Goal: Information Seeking & Learning: Learn about a topic

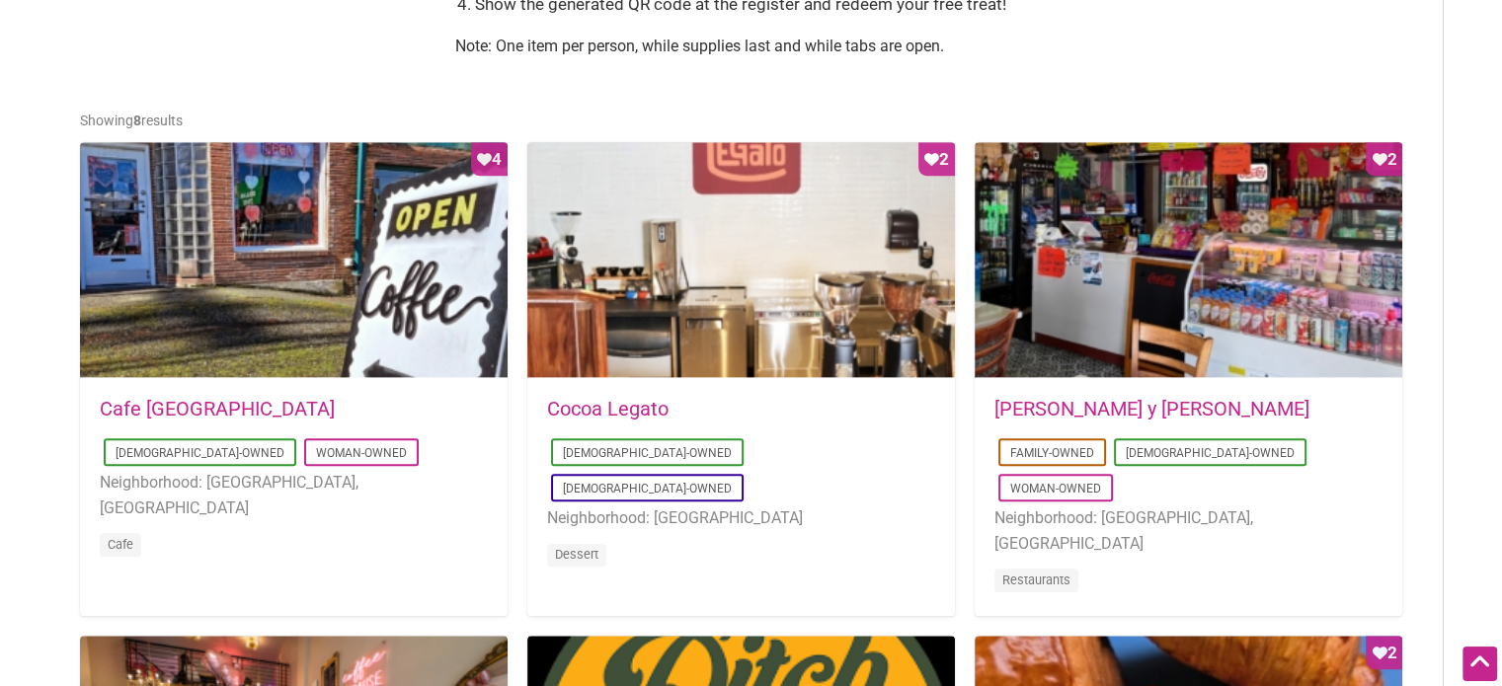
scroll to position [907, 0]
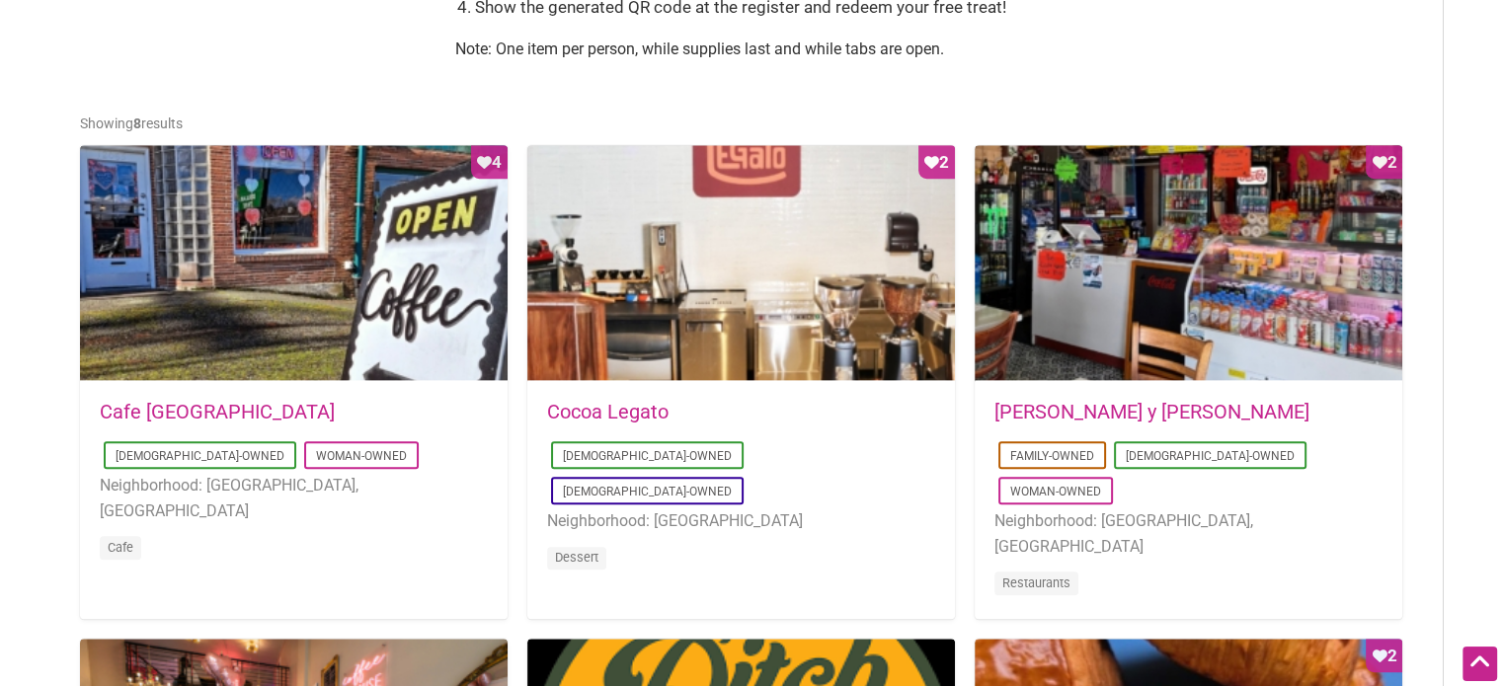
click at [633, 400] on div "2025-08-23 11:53:15 Cocoa Legato Latino-Owned LGBTQ-Owned Neighborhood: Greenwo…" at bounding box center [741, 498] width 428 height 233
click at [634, 420] on link "Cocoa Legato" at bounding box center [607, 412] width 121 height 24
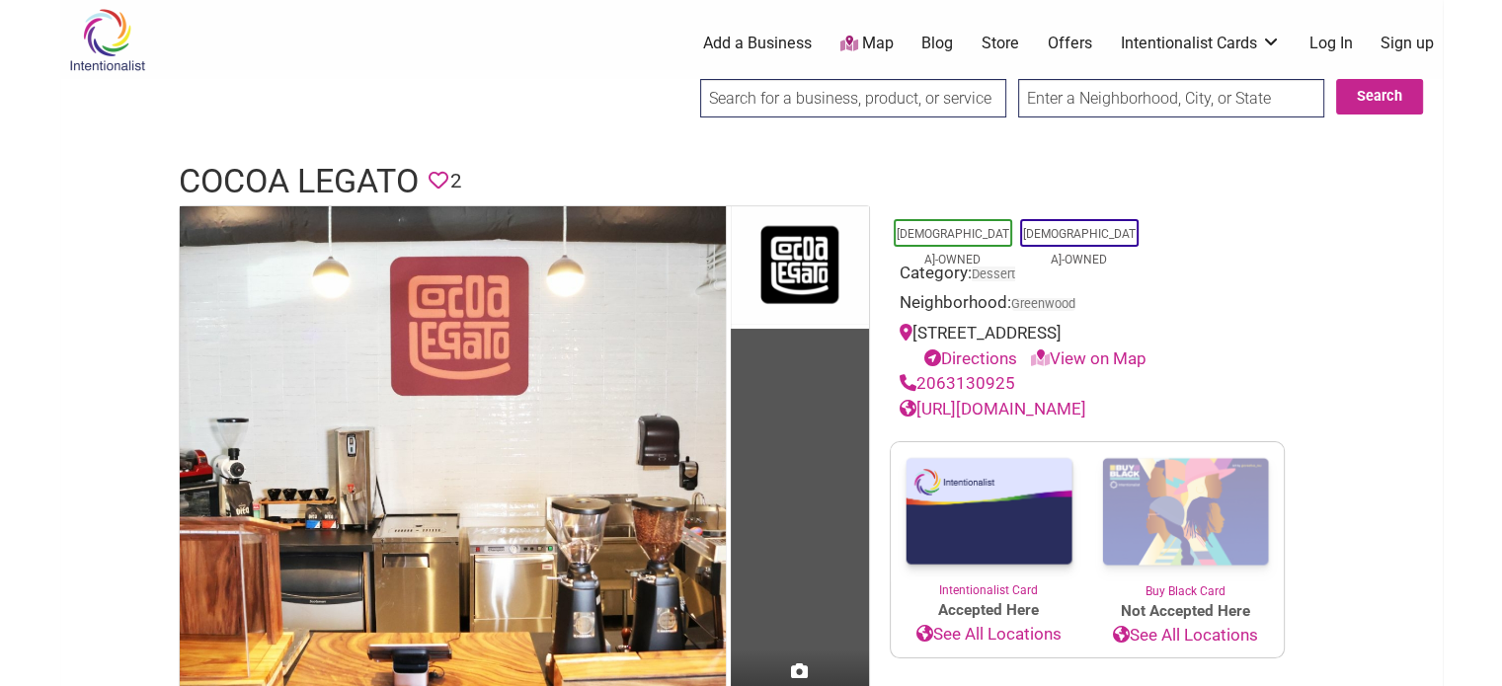
click at [326, 178] on h1 "Cocoa Legato" at bounding box center [299, 181] width 240 height 47
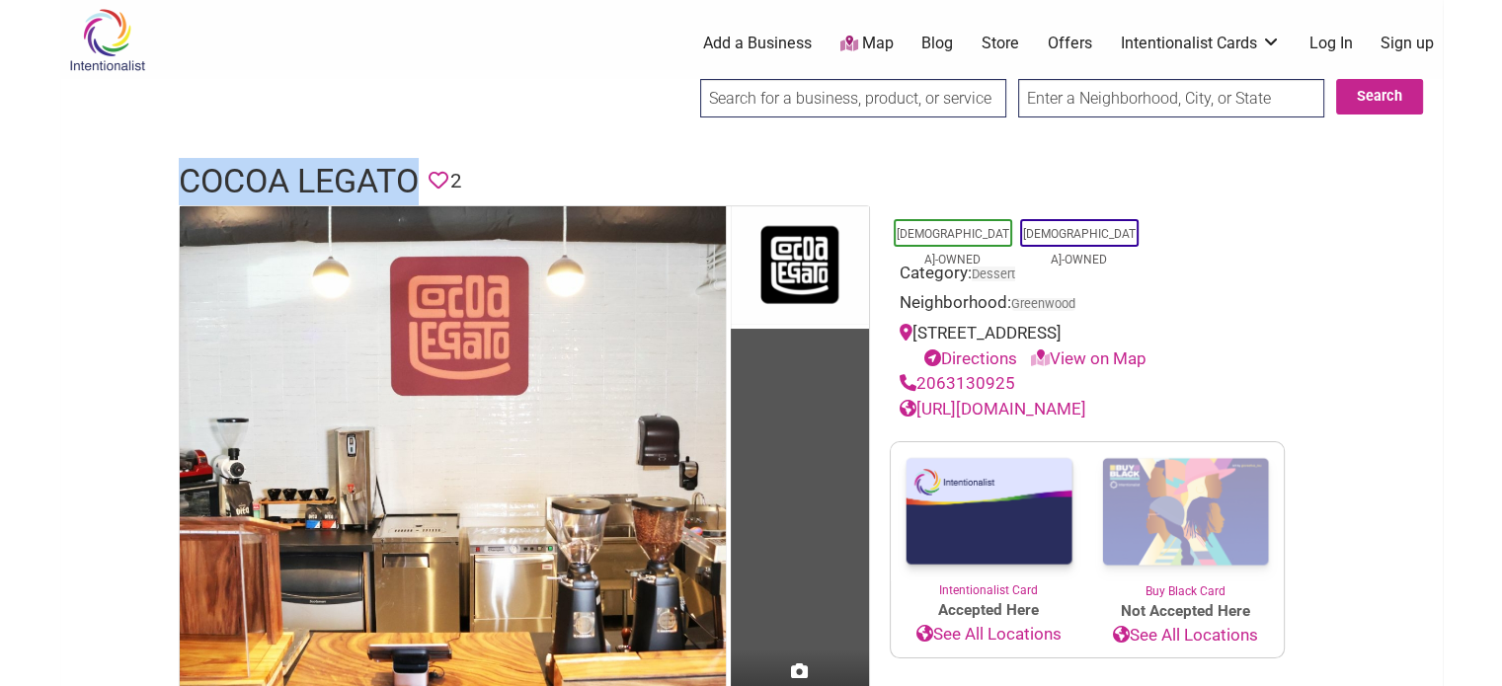
click at [326, 178] on h1 "Cocoa Legato" at bounding box center [299, 181] width 240 height 47
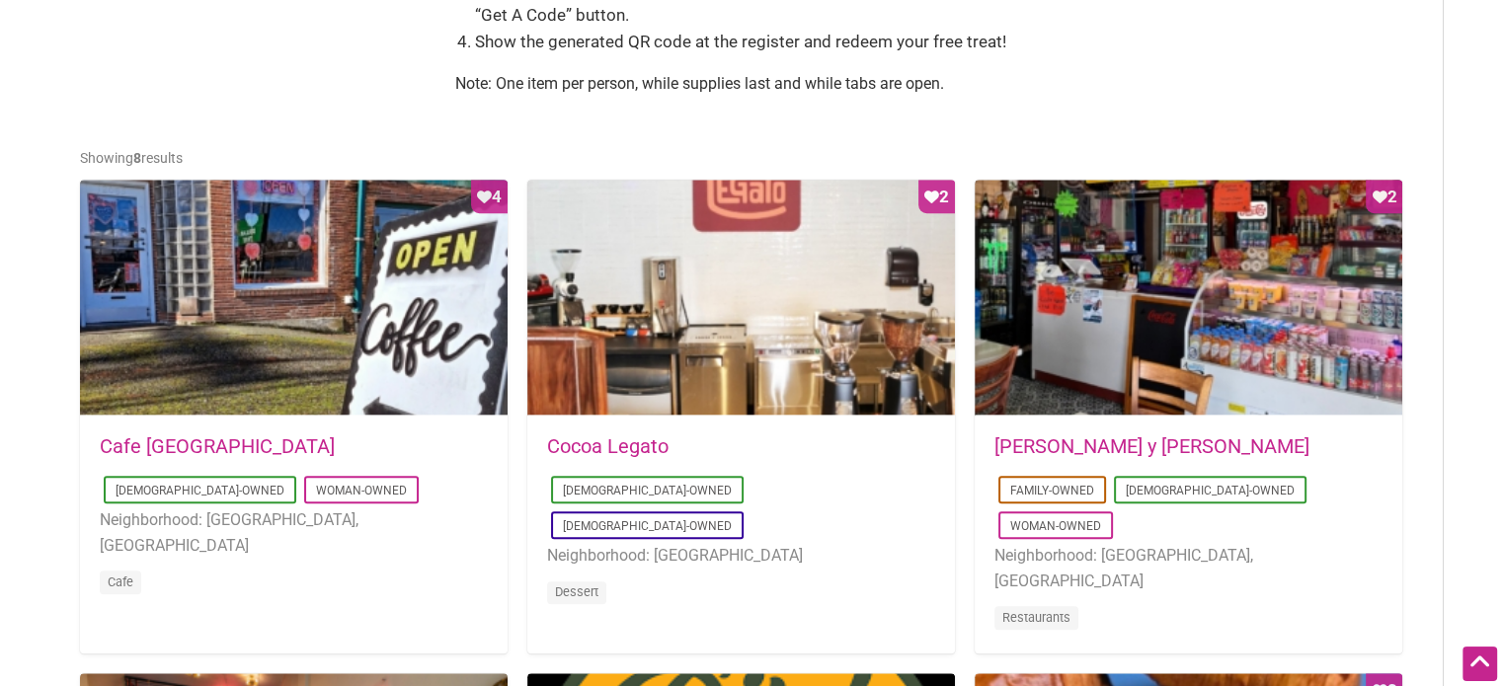
scroll to position [877, 0]
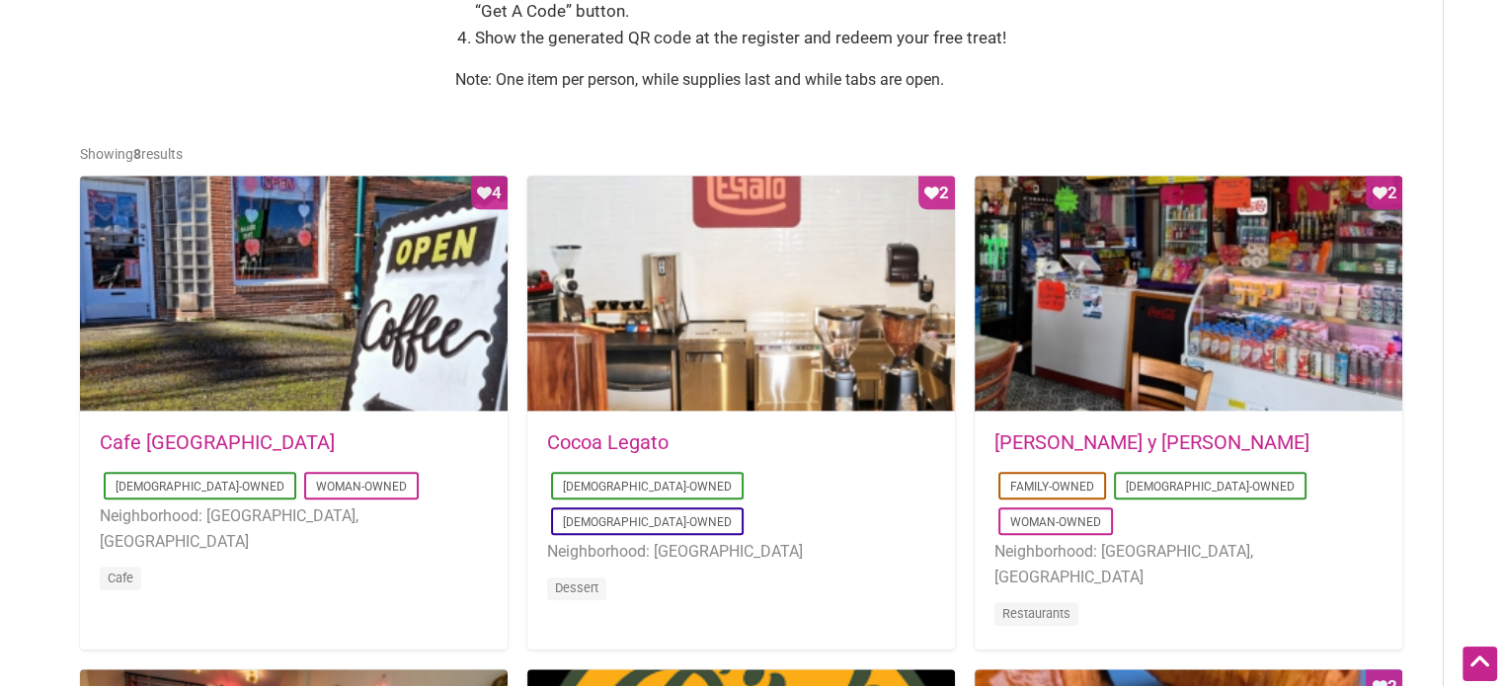
click at [151, 444] on link "Cafe [GEOGRAPHIC_DATA]" at bounding box center [217, 443] width 235 height 24
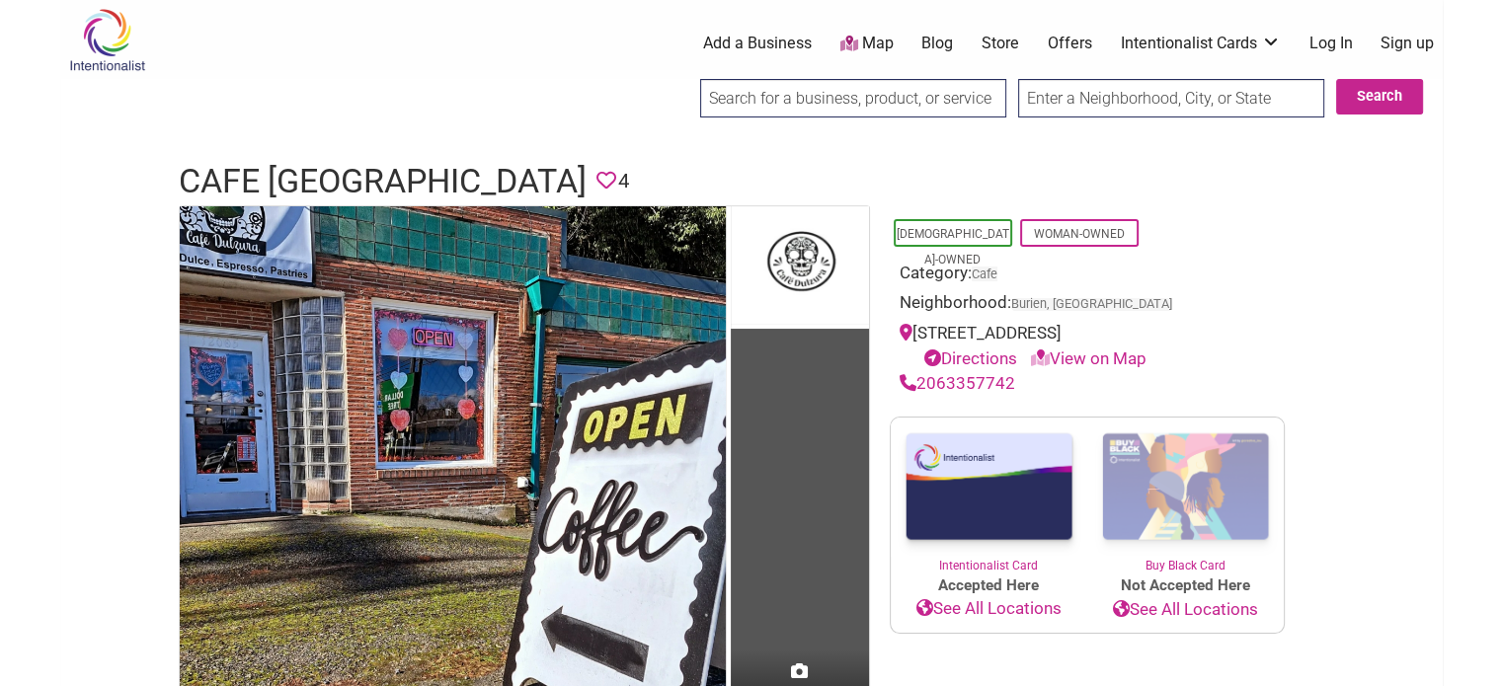
click at [981, 368] on link "Directions" at bounding box center [970, 359] width 93 height 20
click at [319, 177] on h1 "Cafe Dulzura" at bounding box center [383, 181] width 408 height 47
click at [319, 177] on h1 "Cafe [GEOGRAPHIC_DATA]" at bounding box center [383, 181] width 408 height 47
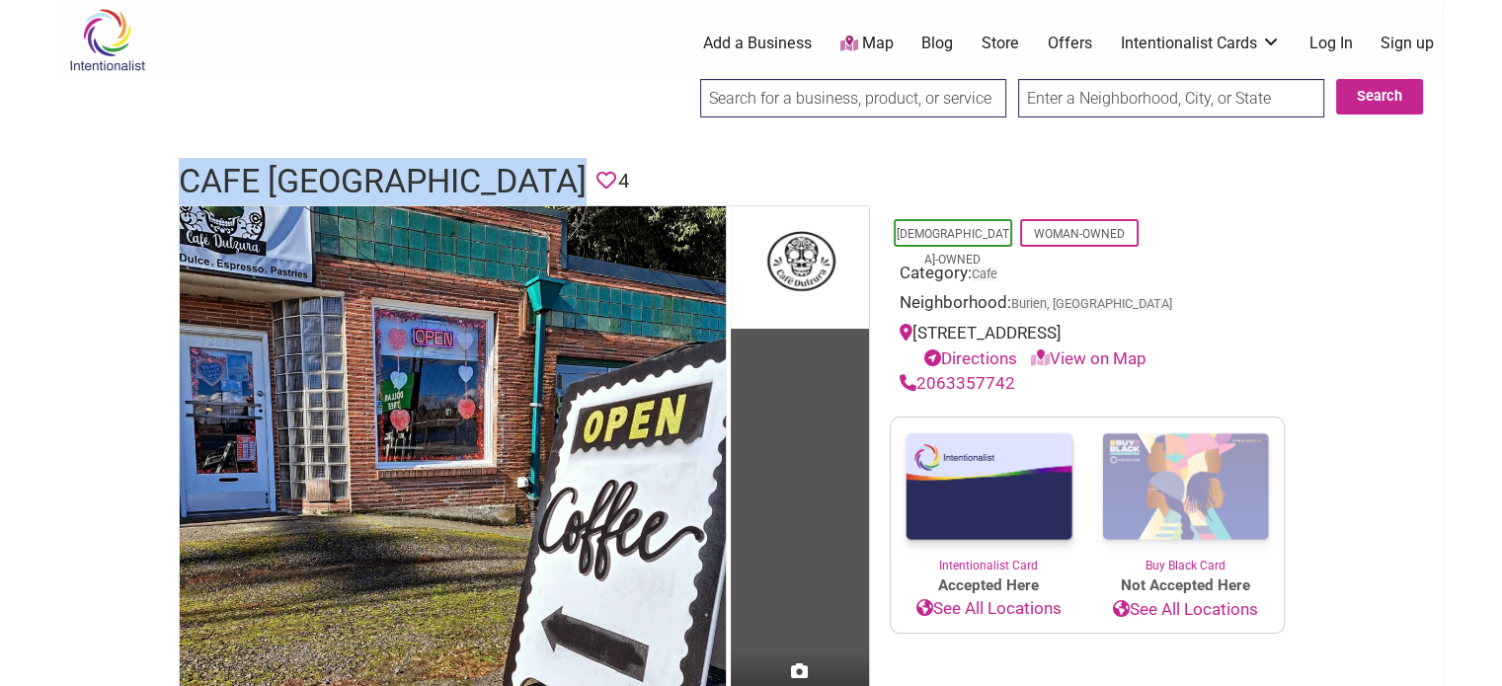
click at [319, 177] on h1 "Cafe [GEOGRAPHIC_DATA]" at bounding box center [383, 181] width 408 height 47
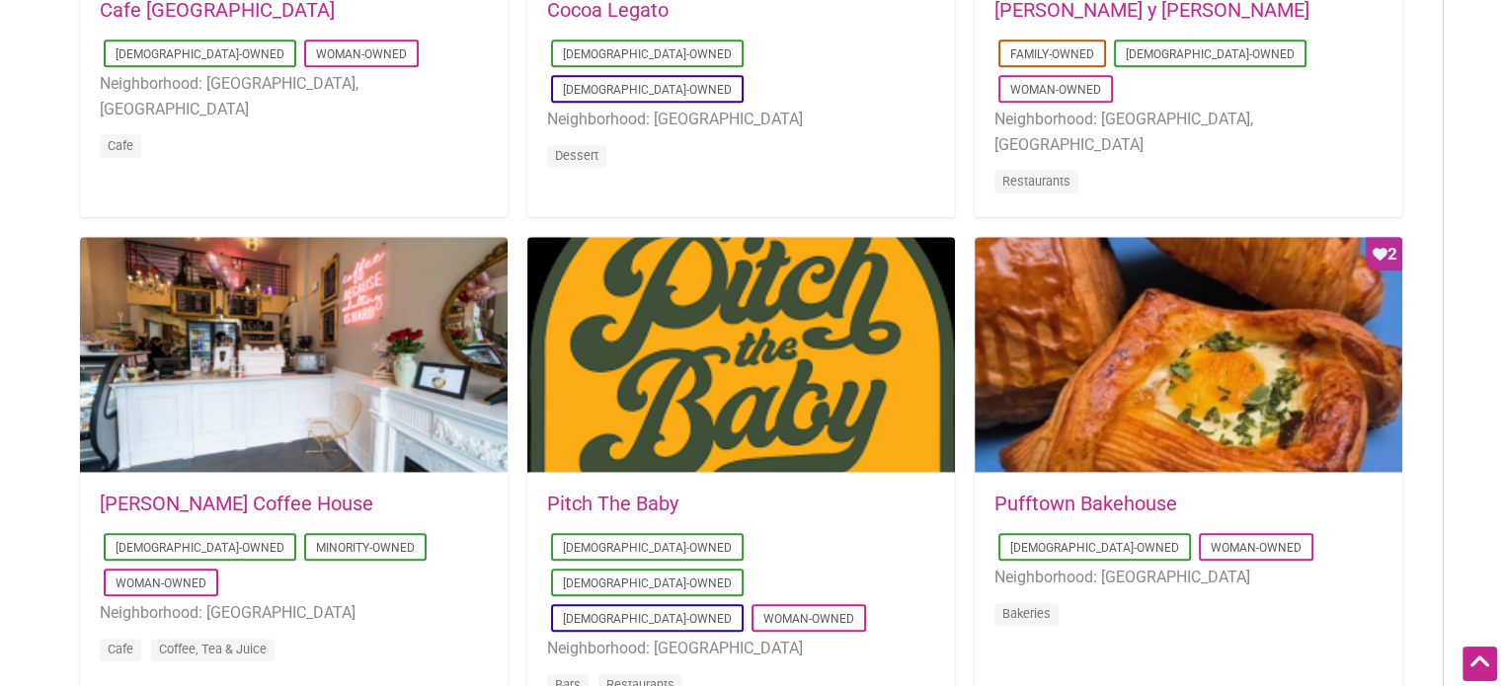
scroll to position [1313, 0]
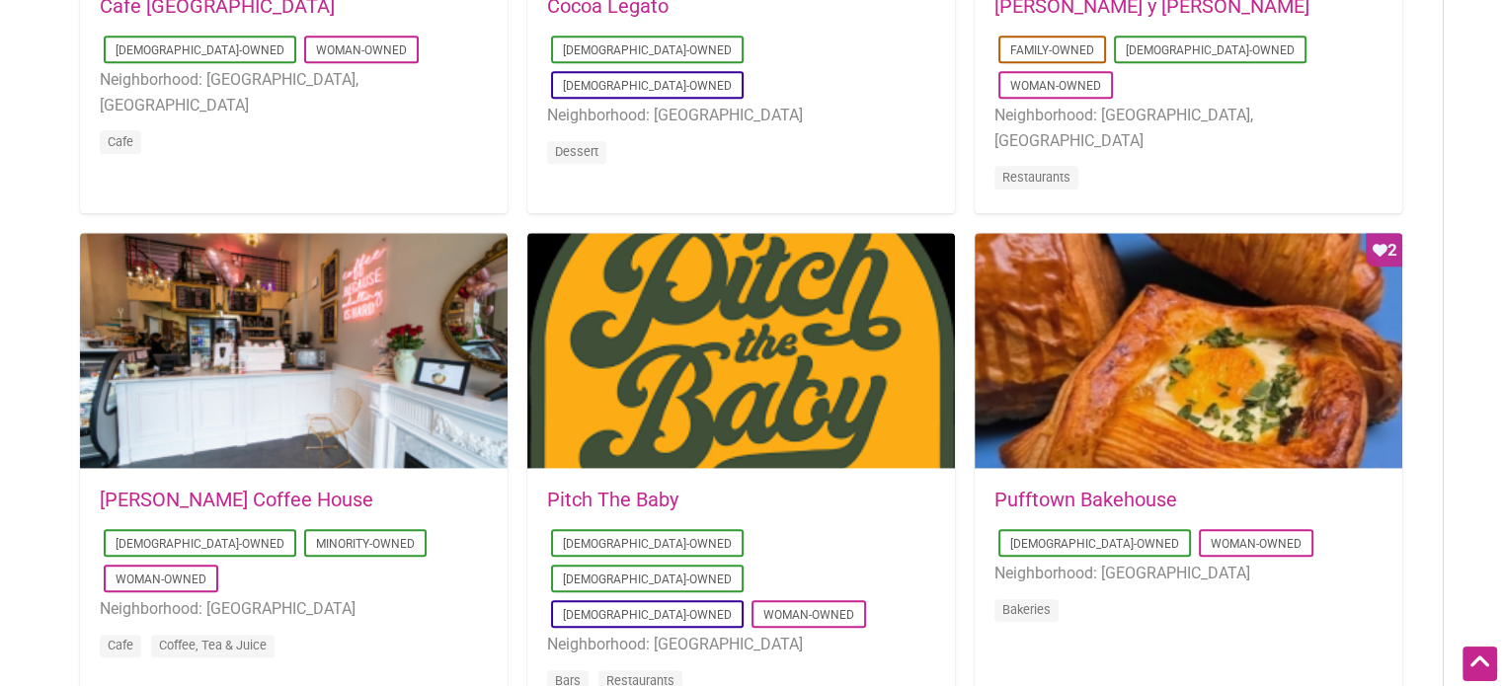
click at [215, 489] on link "[PERSON_NAME] Coffee House" at bounding box center [237, 500] width 274 height 24
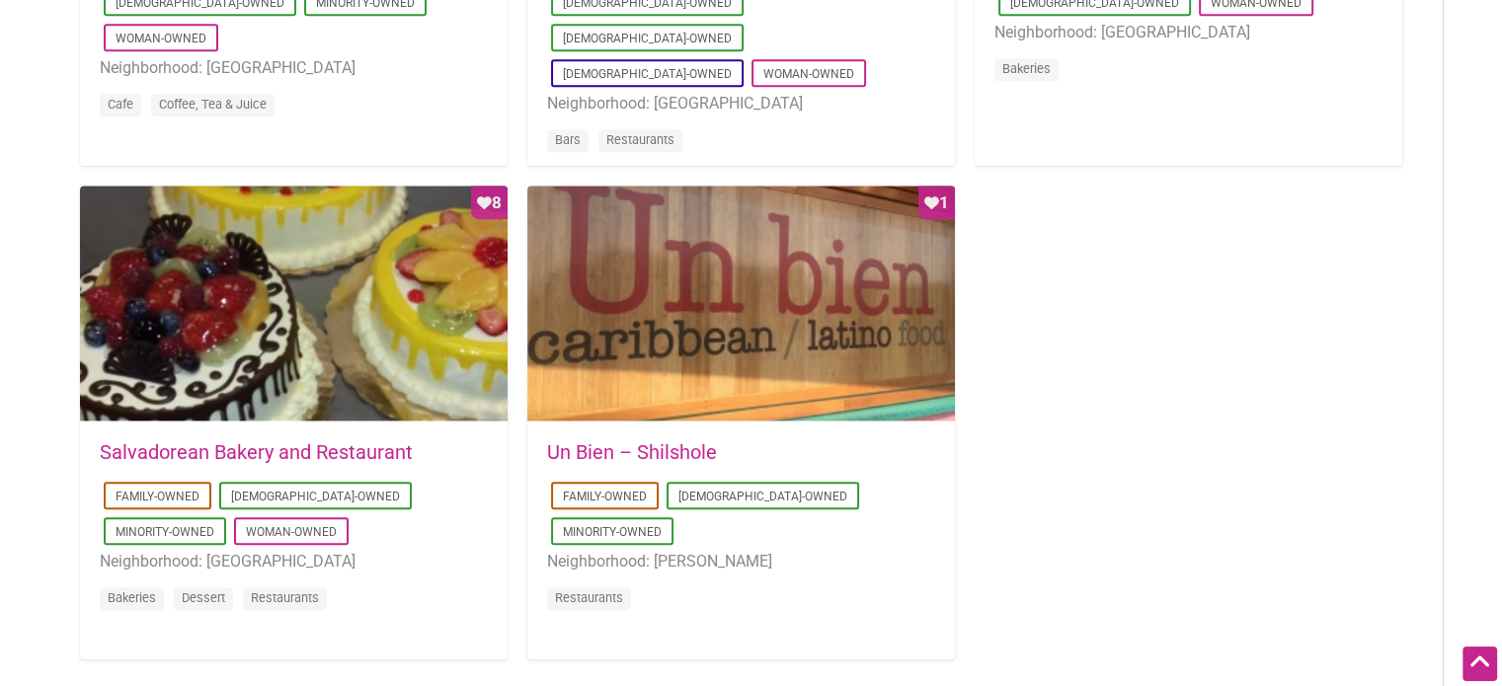
scroll to position [1858, 0]
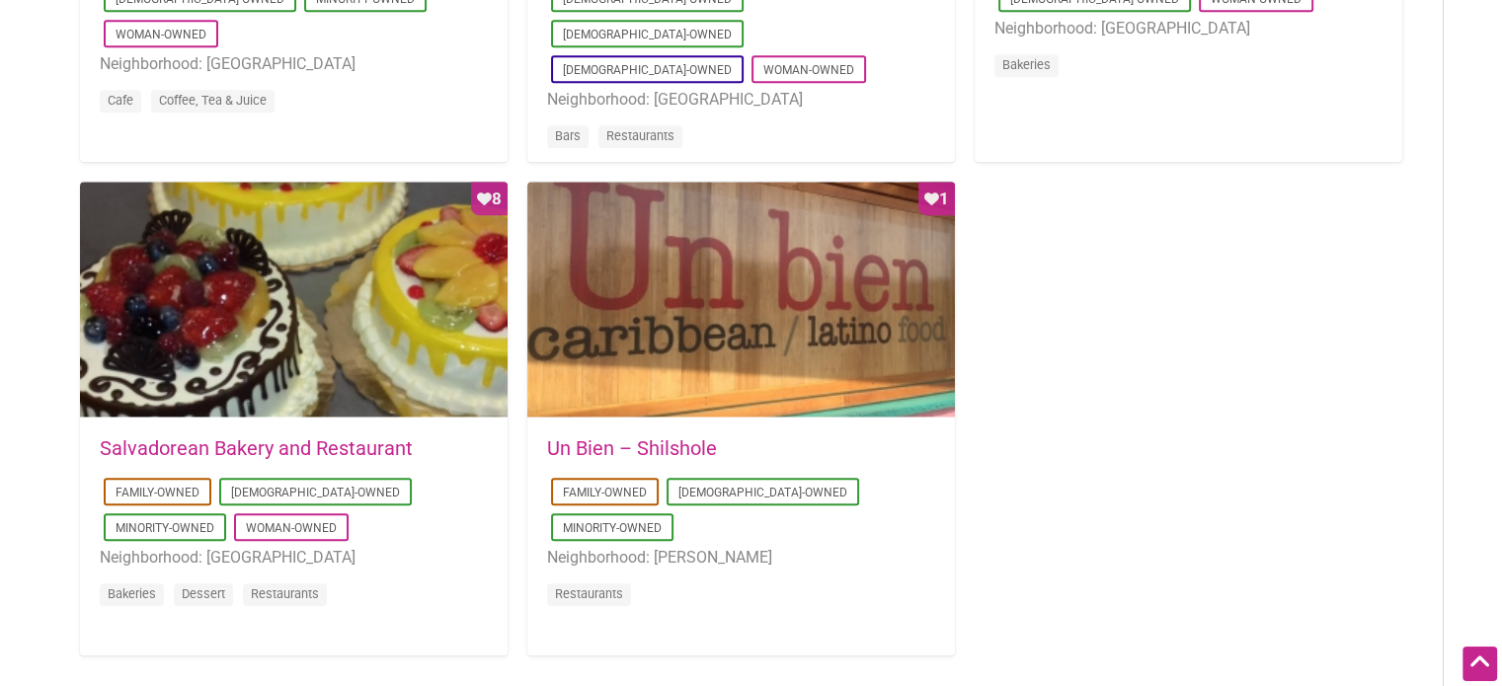
click at [648, 446] on link "Un Bien – Shilshole" at bounding box center [632, 448] width 170 height 24
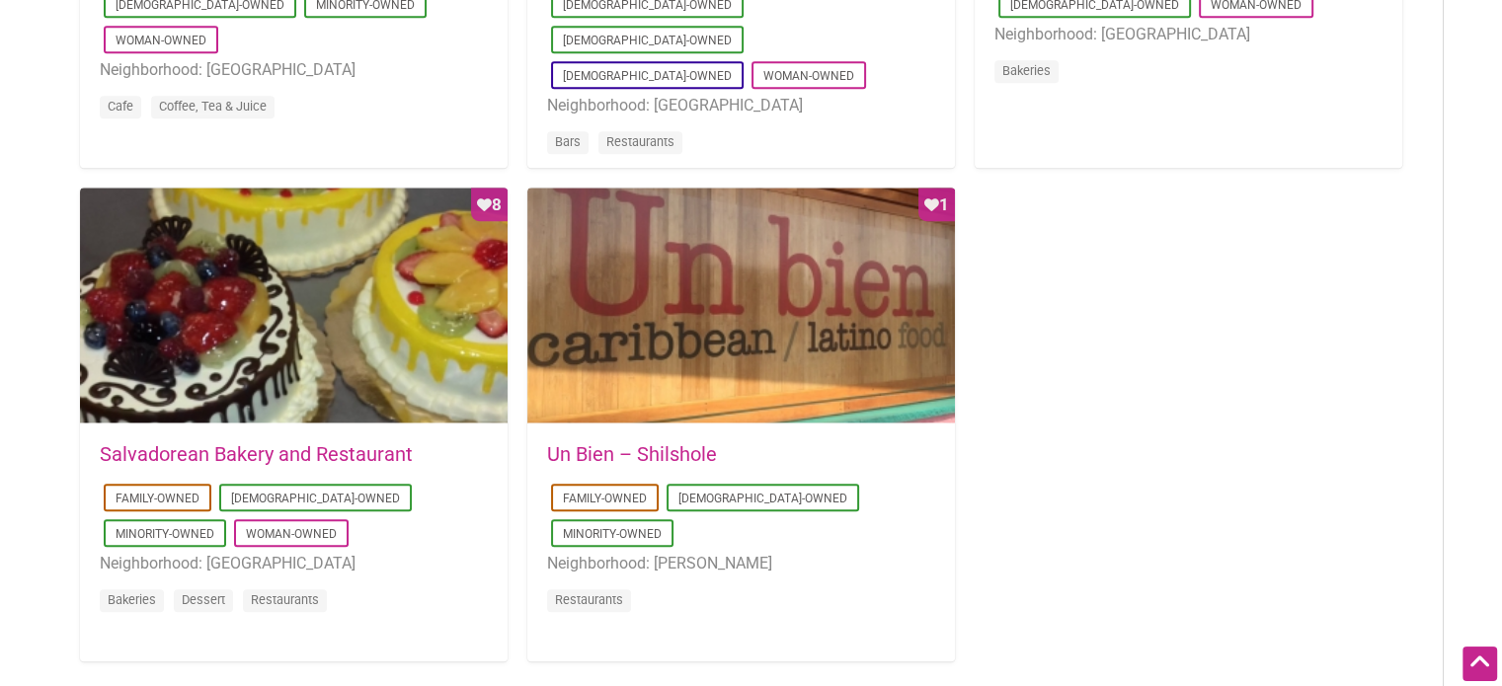
click at [257, 454] on link "Salvadorean Bakery and Restaurant" at bounding box center [256, 454] width 313 height 24
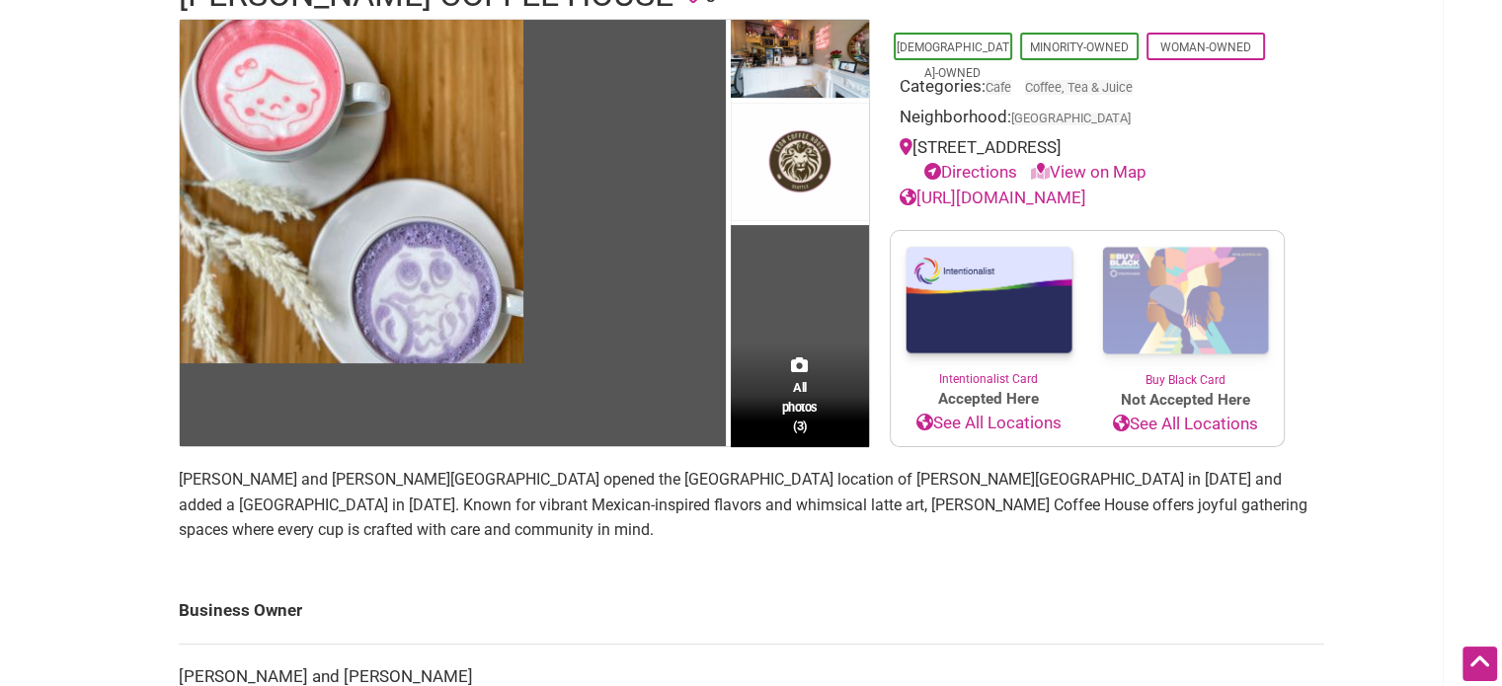
scroll to position [268, 0]
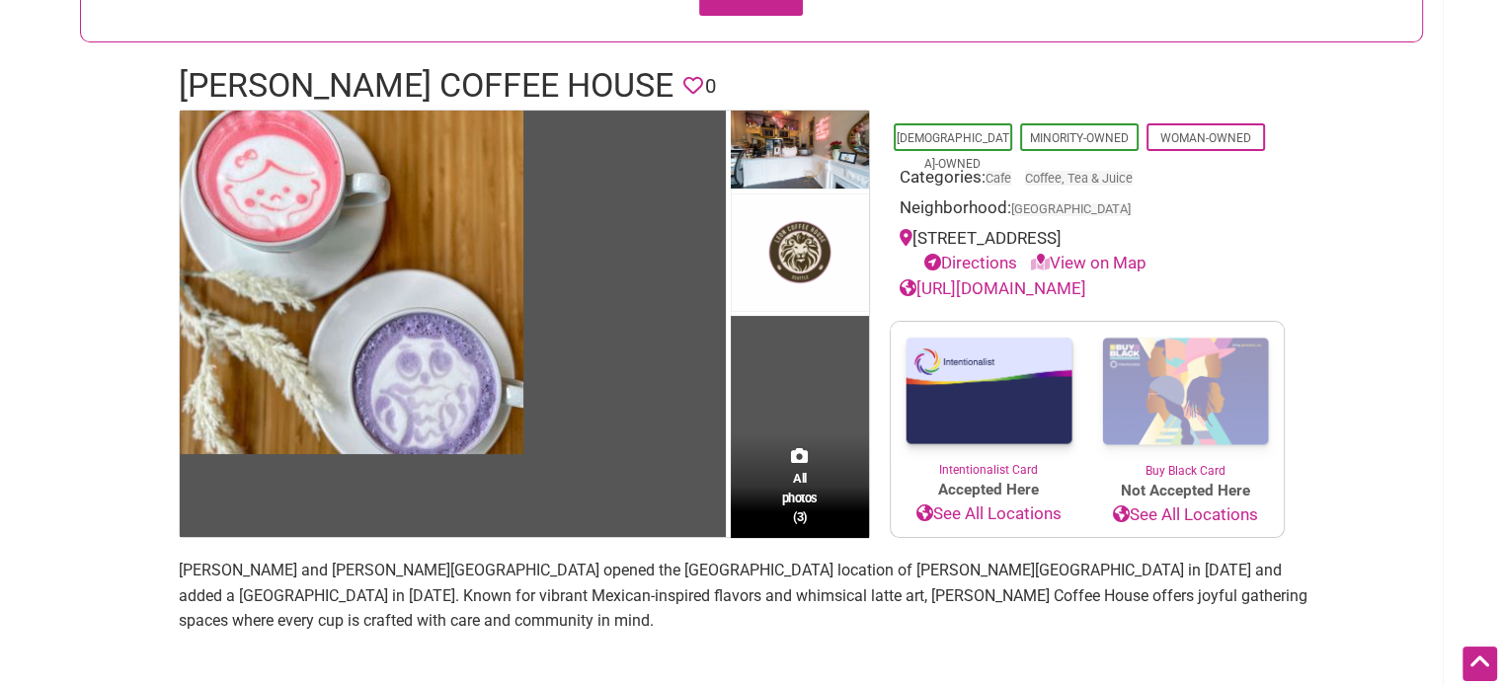
click at [1039, 283] on link "http://www.leoncoffeehouse.com" at bounding box center [993, 288] width 187 height 20
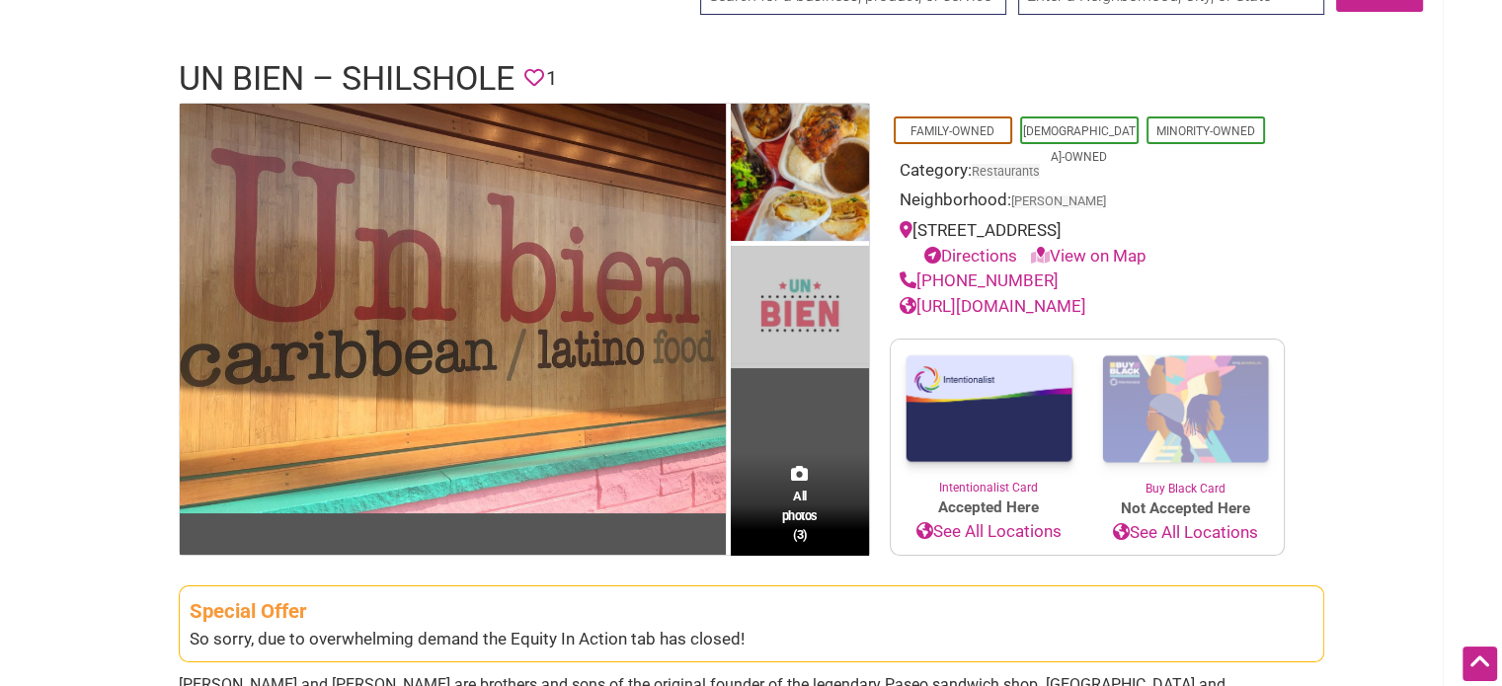
scroll to position [89, 0]
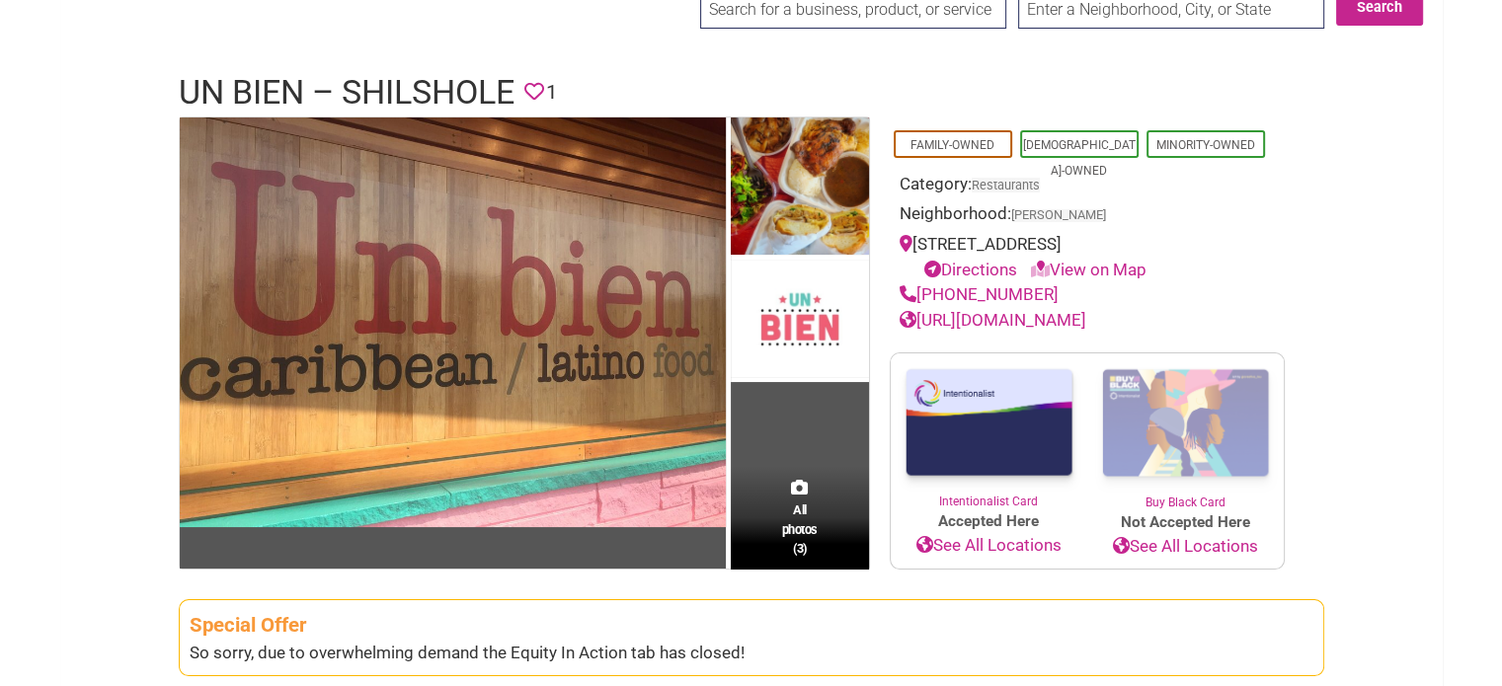
click at [976, 320] on link "http://unbienseattle.com" at bounding box center [993, 320] width 187 height 20
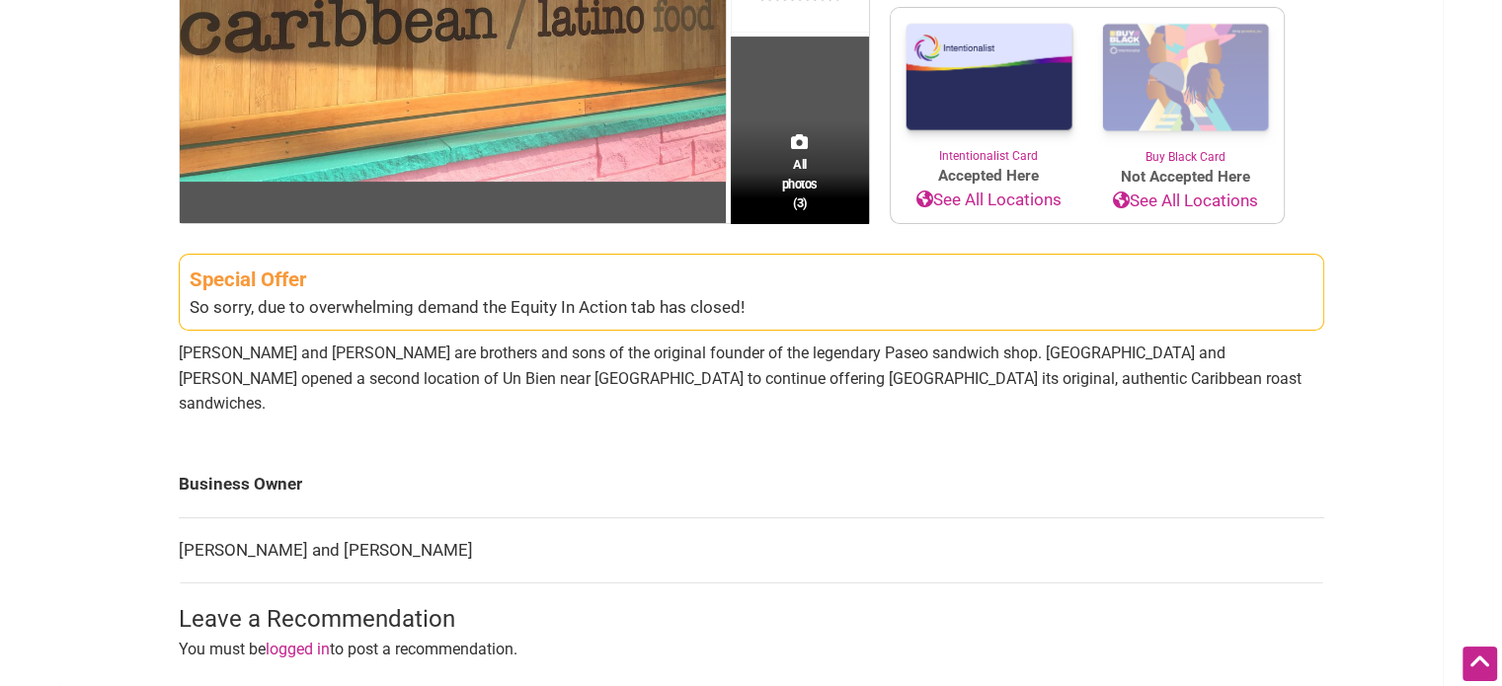
scroll to position [434, 0]
click at [257, 524] on td "Julian and Lucas Lorenzo" at bounding box center [751, 550] width 1145 height 66
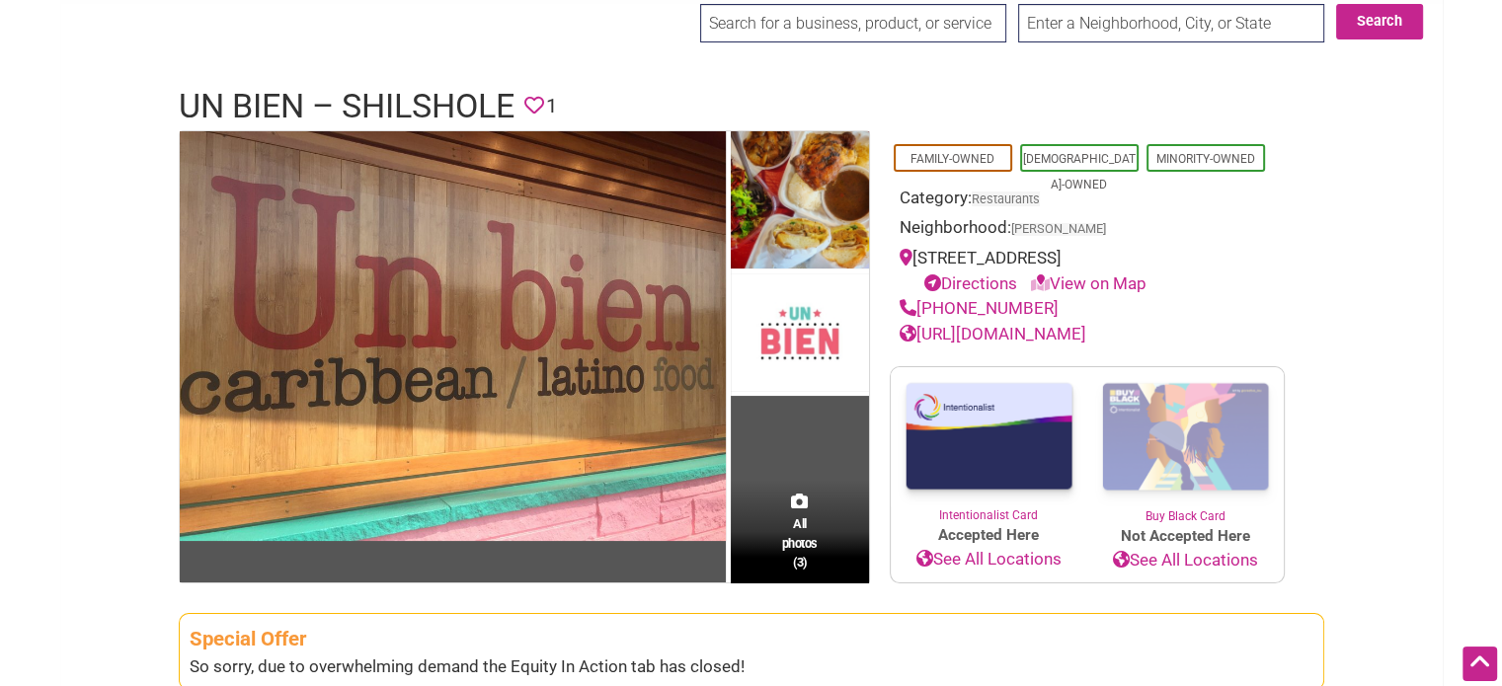
scroll to position [0, 0]
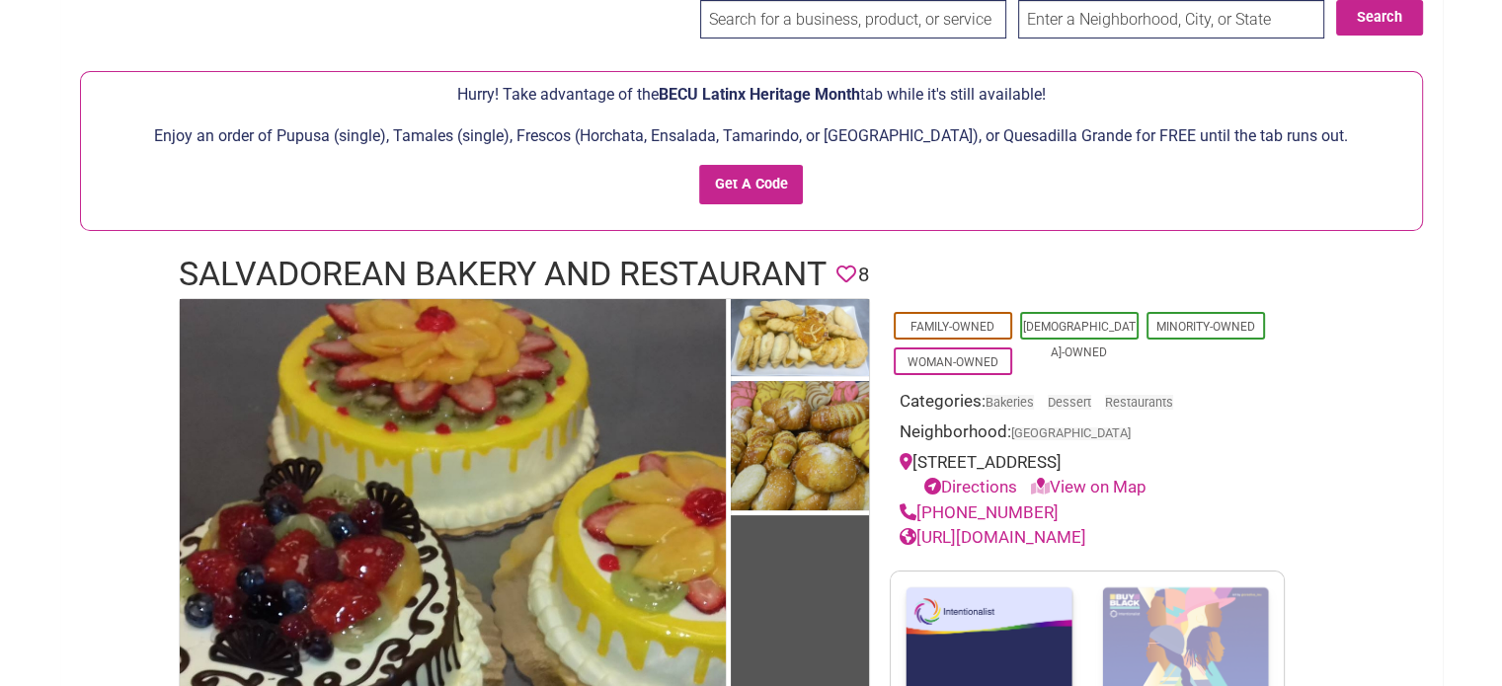
scroll to position [79, 0]
click at [1002, 534] on link "[URL][DOMAIN_NAME]" at bounding box center [993, 537] width 187 height 20
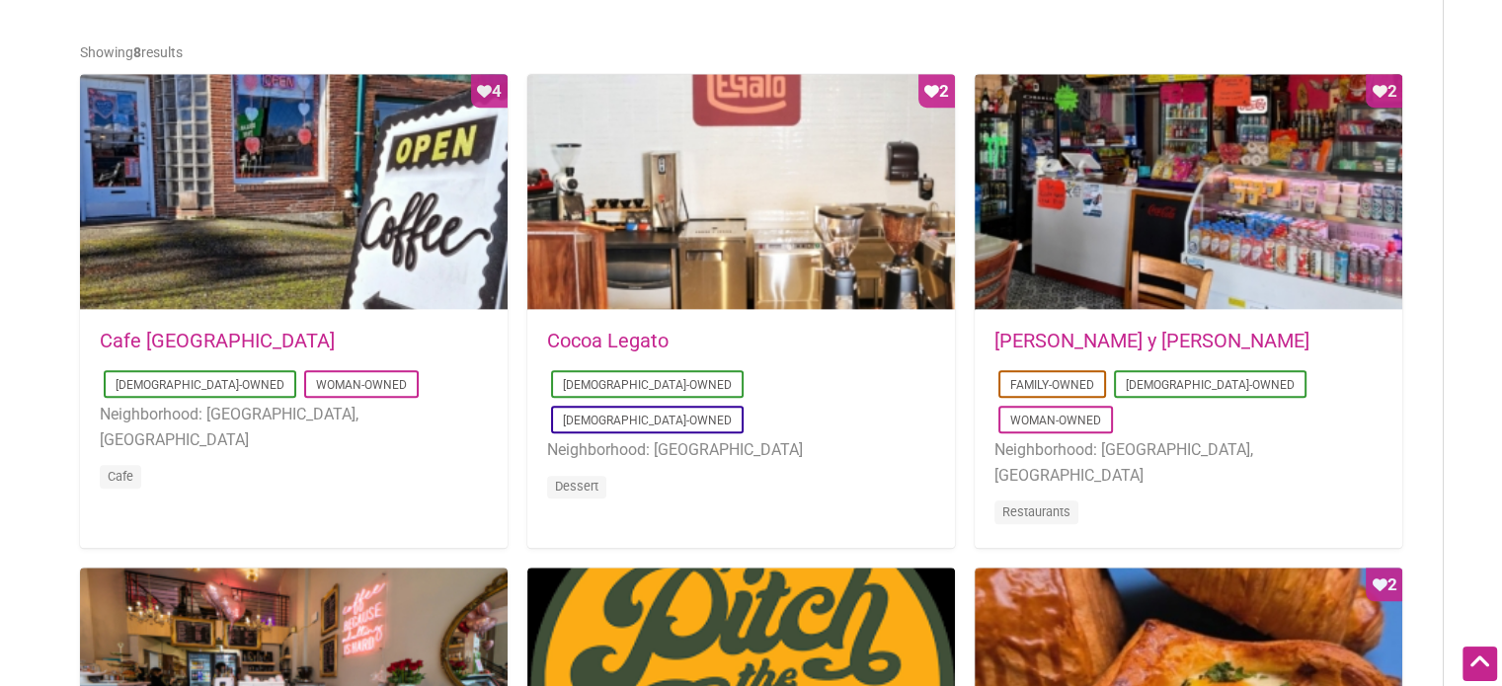
scroll to position [978, 0]
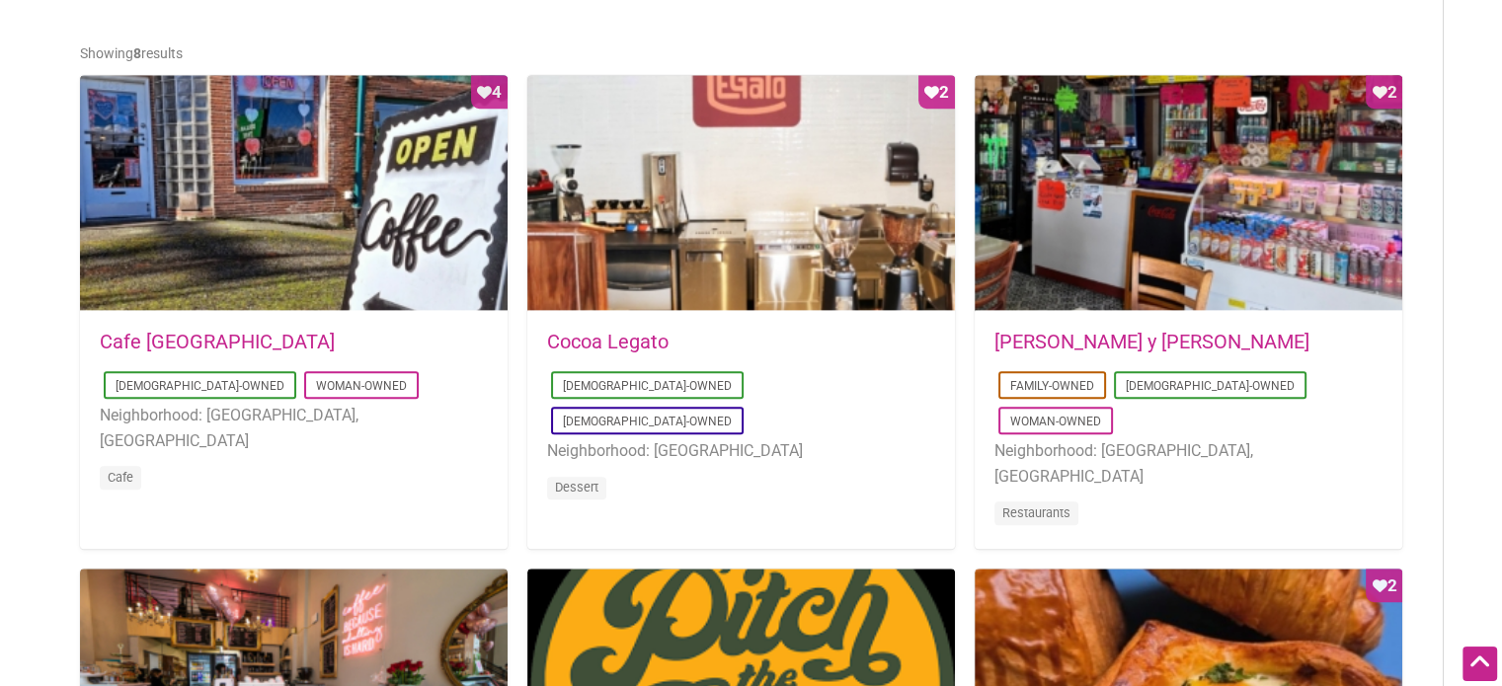
click at [1153, 335] on link "Don Gallopinto y Tortas Locas" at bounding box center [1151, 342] width 315 height 24
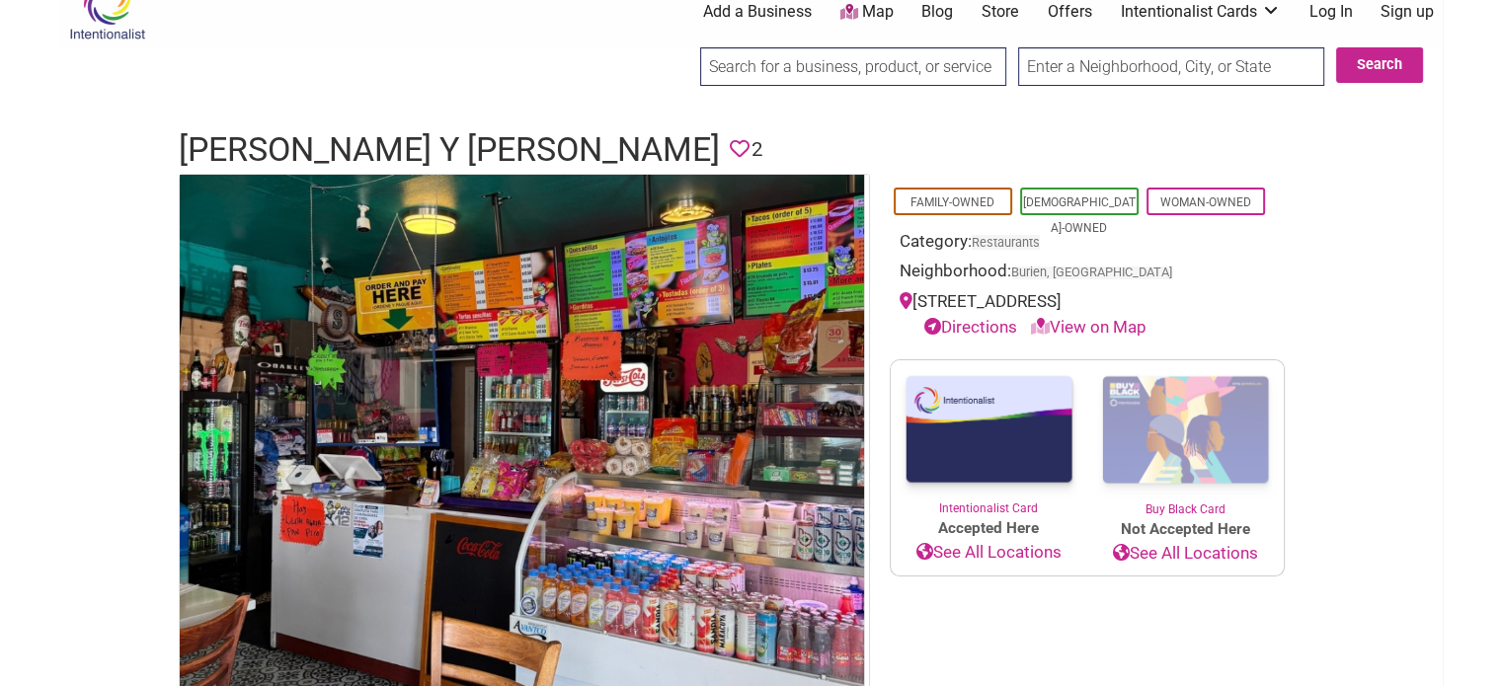
scroll to position [32, 0]
click at [401, 132] on h1 "[PERSON_NAME] y [PERSON_NAME]" at bounding box center [449, 149] width 541 height 47
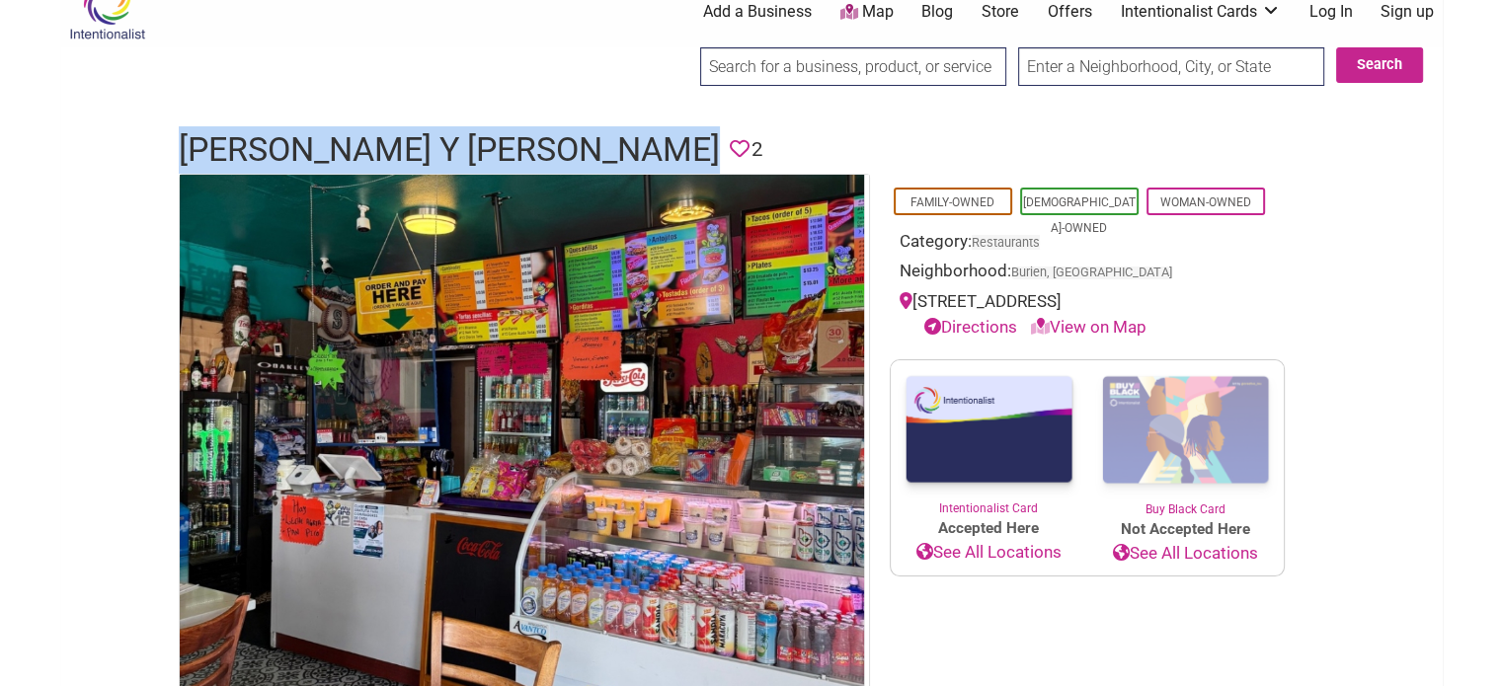
click at [401, 132] on h1 "[PERSON_NAME] y [PERSON_NAME]" at bounding box center [449, 149] width 541 height 47
